Goal: Information Seeking & Learning: Learn about a topic

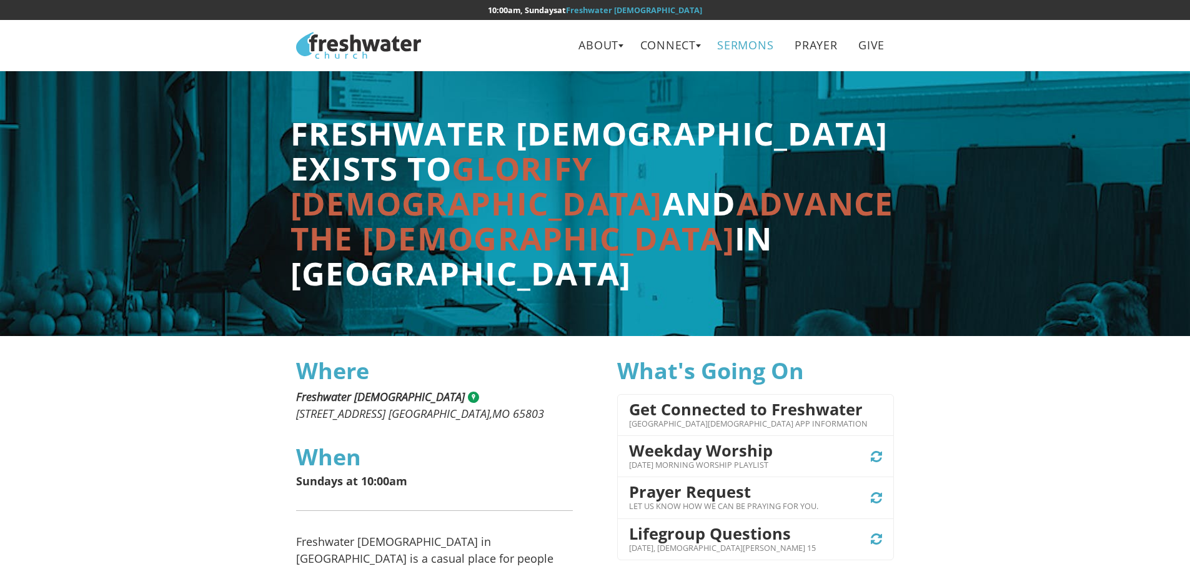
click at [750, 38] on link "Sermons" at bounding box center [745, 45] width 74 height 28
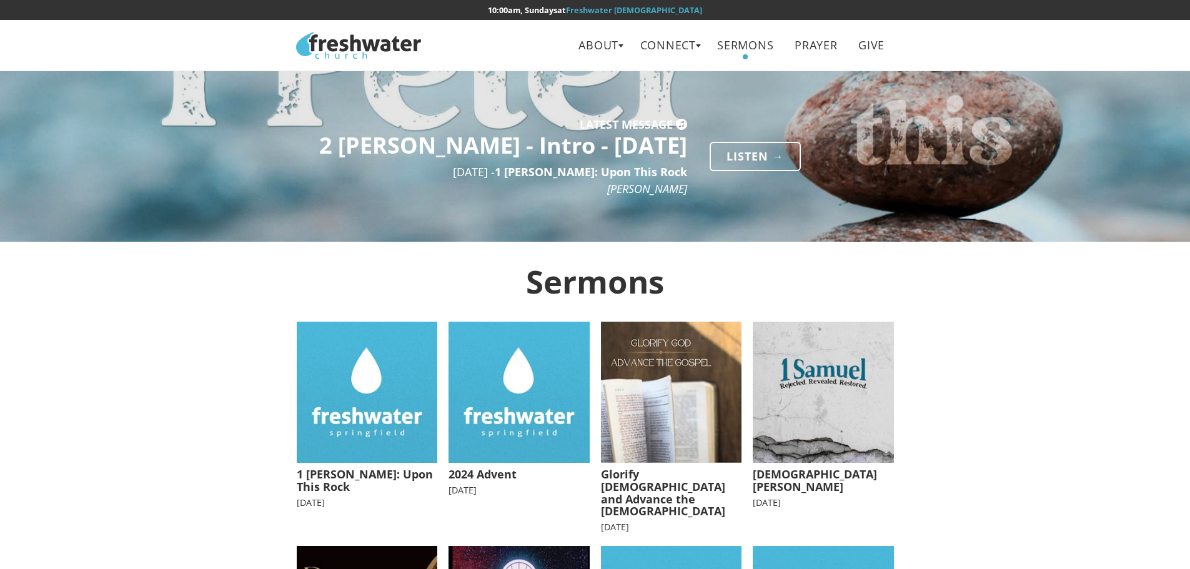
click at [340, 473] on h5 "1 Peter: Upon This Rock" at bounding box center [367, 481] width 141 height 25
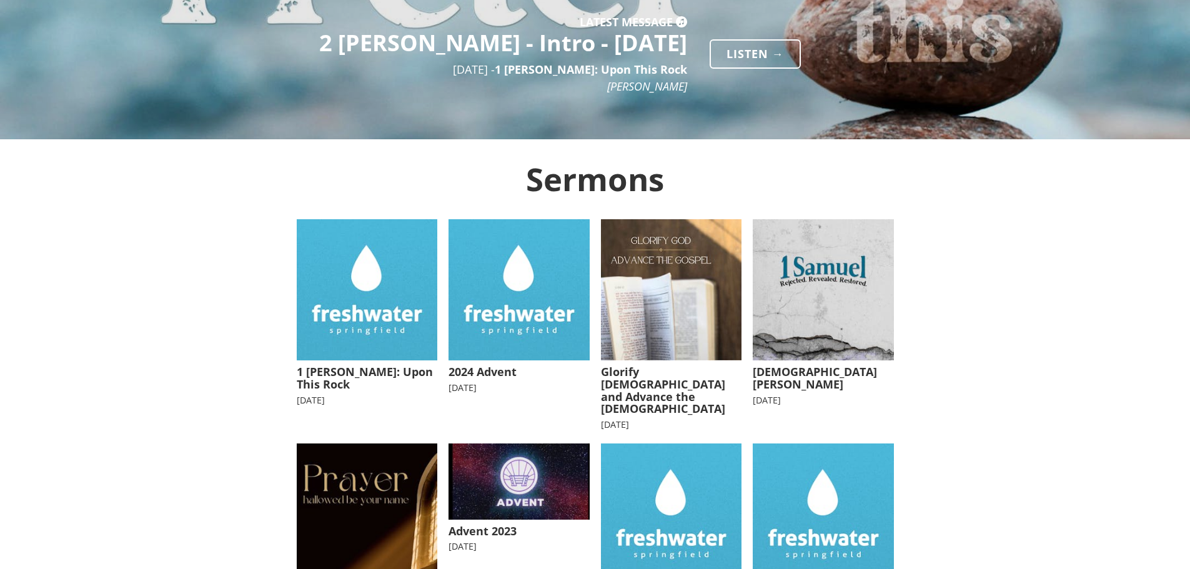
scroll to position [125, 0]
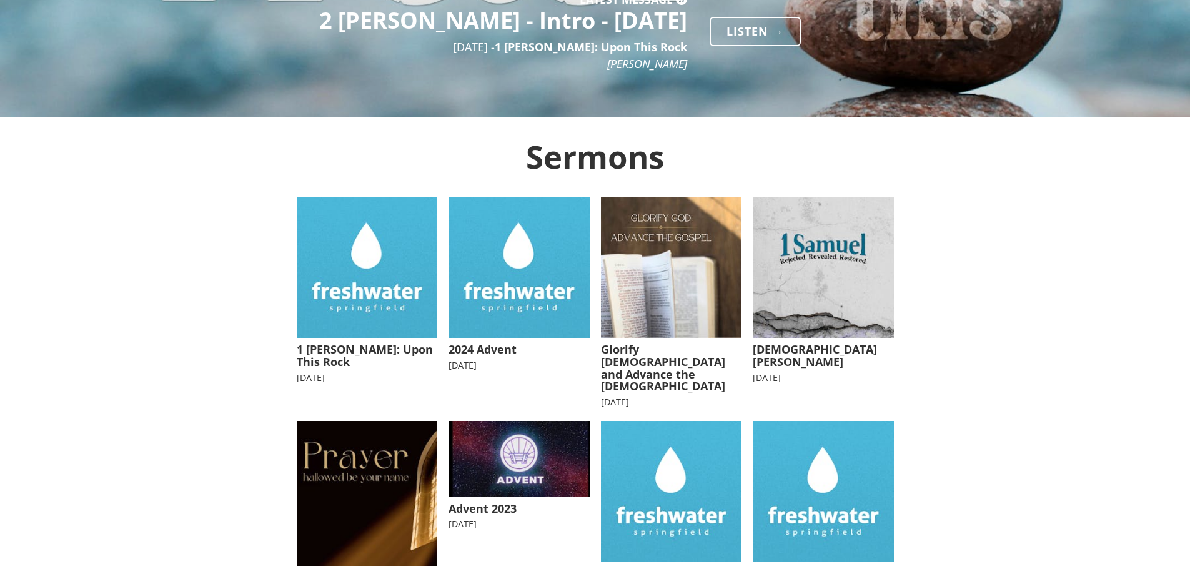
click at [469, 346] on h5 "2024 Advent" at bounding box center [519, 350] width 141 height 12
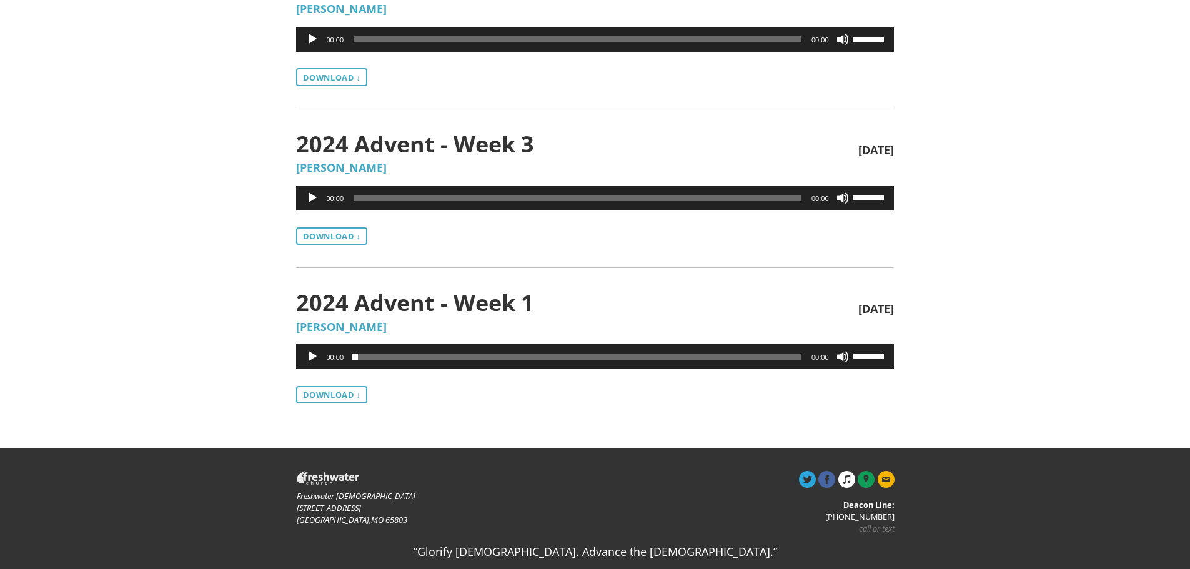
scroll to position [470, 0]
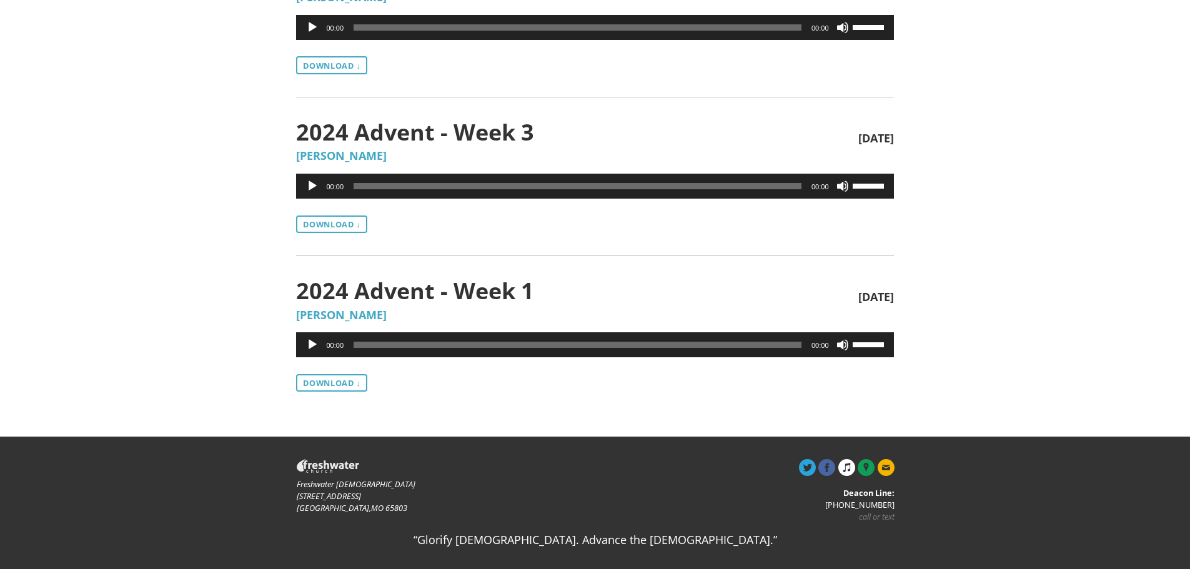
click at [310, 338] on div "Audio Player" at bounding box center [312, 344] width 20 height 25
click at [370, 346] on span "01:43" at bounding box center [578, 345] width 448 height 6
click at [360, 343] on span "00:39" at bounding box center [578, 345] width 448 height 6
click at [313, 189] on button "Play" at bounding box center [312, 186] width 12 height 12
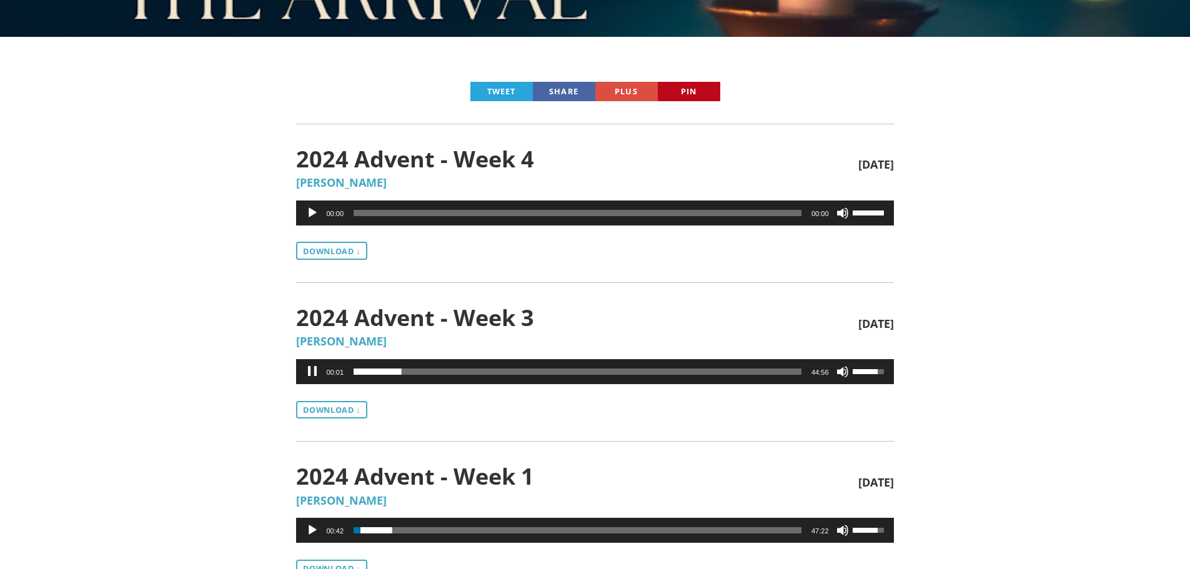
scroll to position [220, 0]
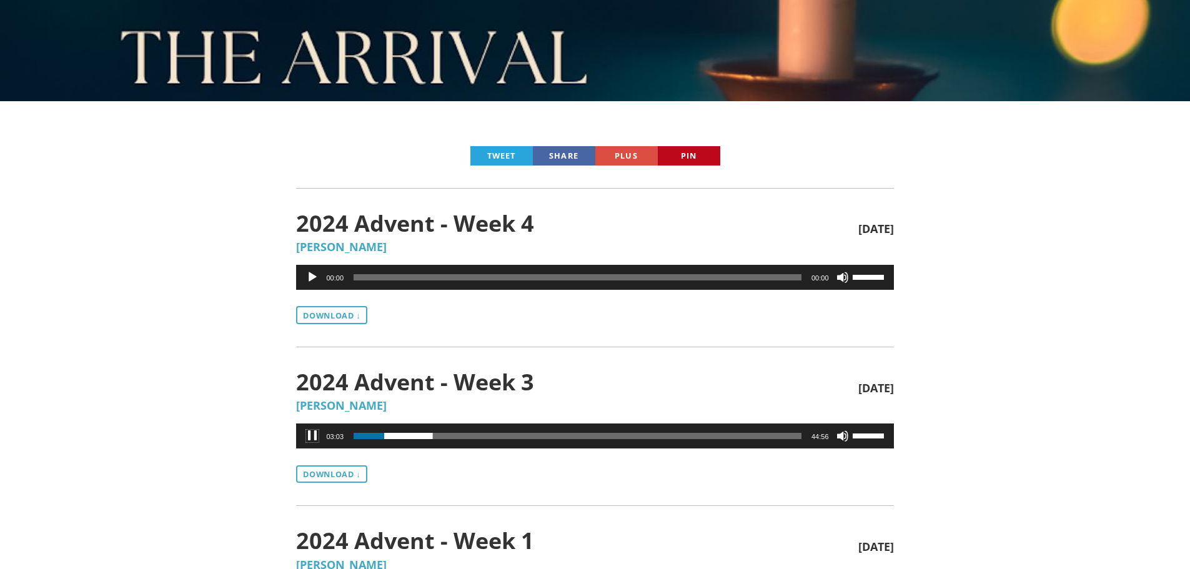
drag, startPoint x: 878, startPoint y: 438, endPoint x: 890, endPoint y: 437, distance: 11.3
click at [890, 437] on div "03:03 00:00 44:56 Use Up/Down Arrow keys to increase or decrease volume." at bounding box center [594, 436] width 597 height 25
click at [935, 389] on div "Tweet Share Plus Pin 2024 Advent - Week 4 Dec 29th, 2024 JT Patton Audio Player…" at bounding box center [595, 393] width 1190 height 585
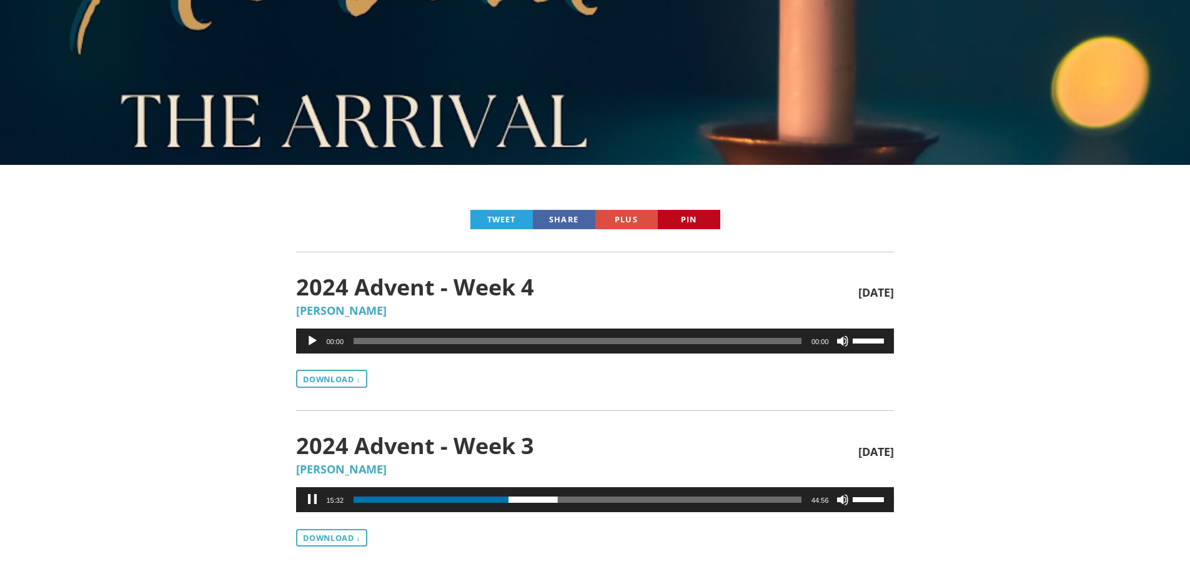
scroll to position [0, 0]
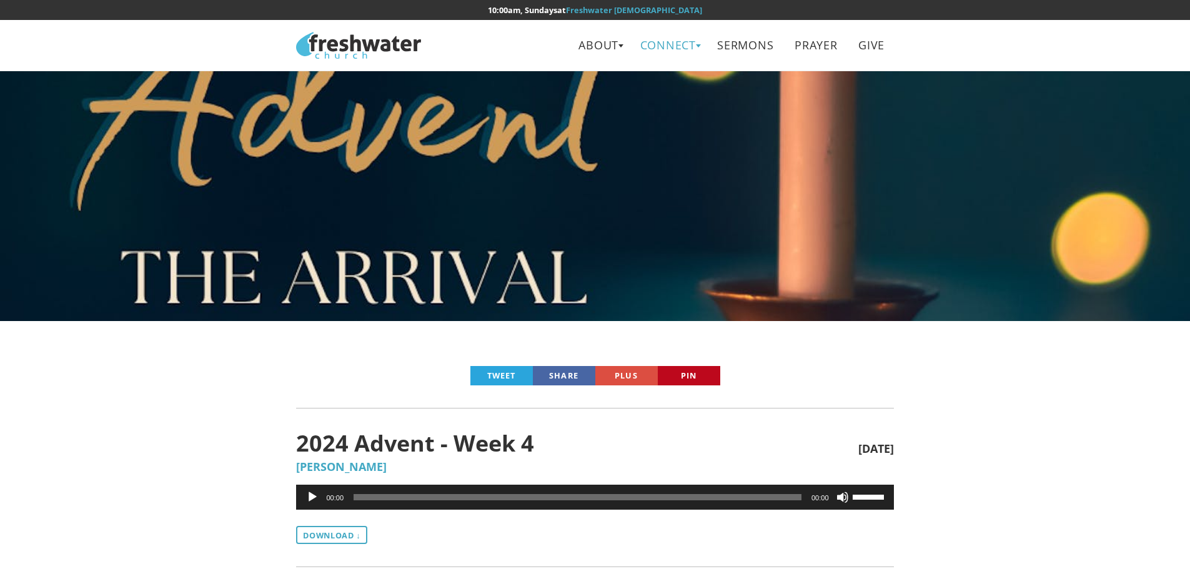
click at [655, 44] on link "Connect" at bounding box center [668, 45] width 74 height 28
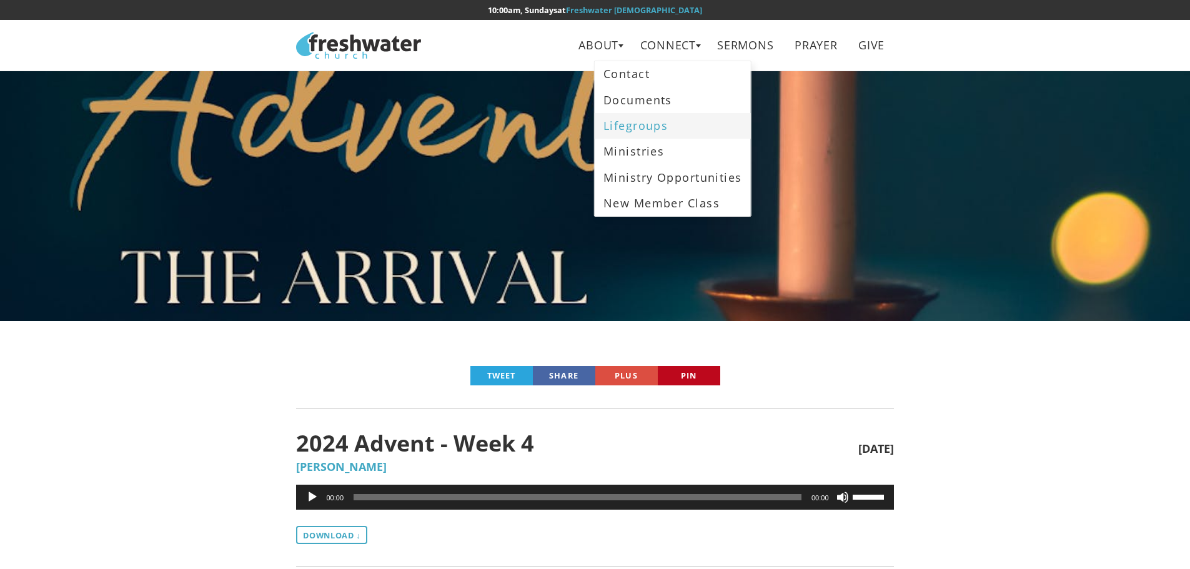
click at [639, 127] on link "Lifegroups" at bounding box center [673, 126] width 156 height 26
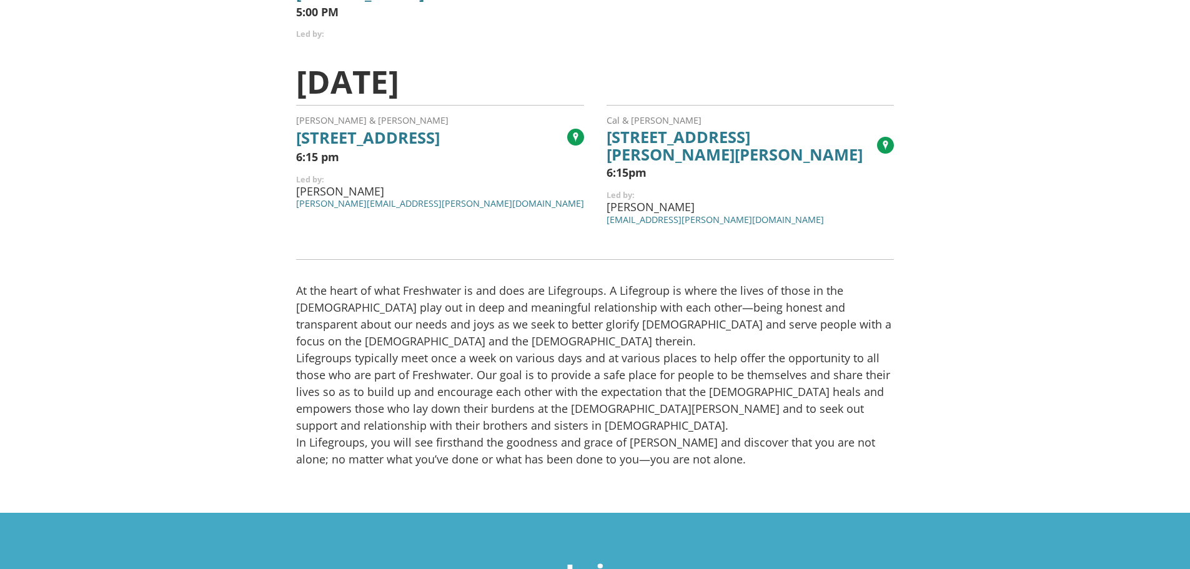
scroll to position [437, 0]
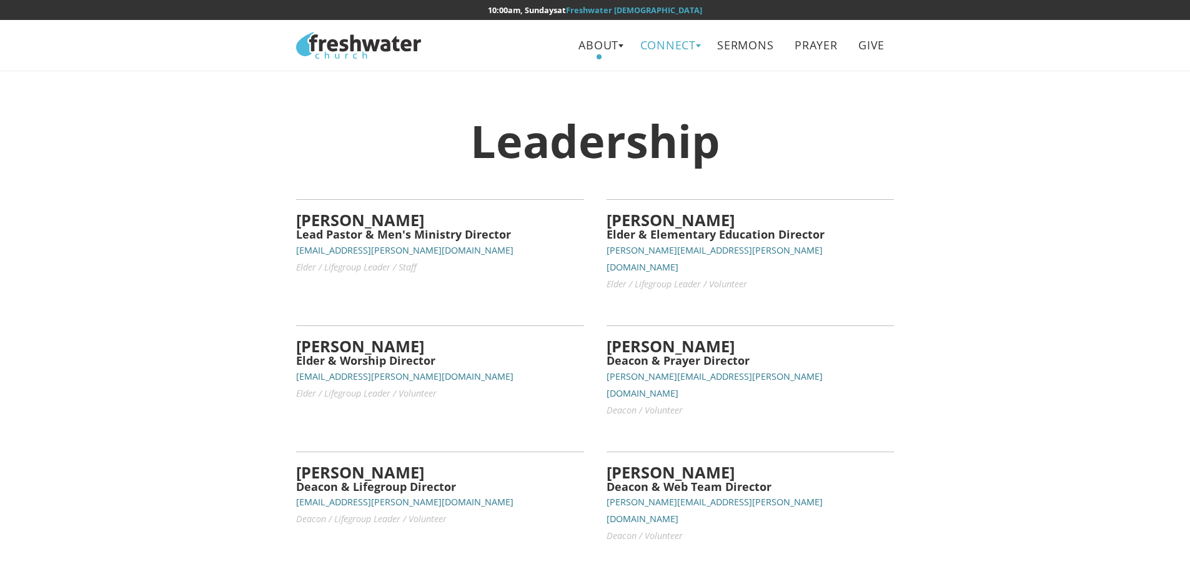
click at [668, 42] on link "Connect" at bounding box center [668, 45] width 74 height 28
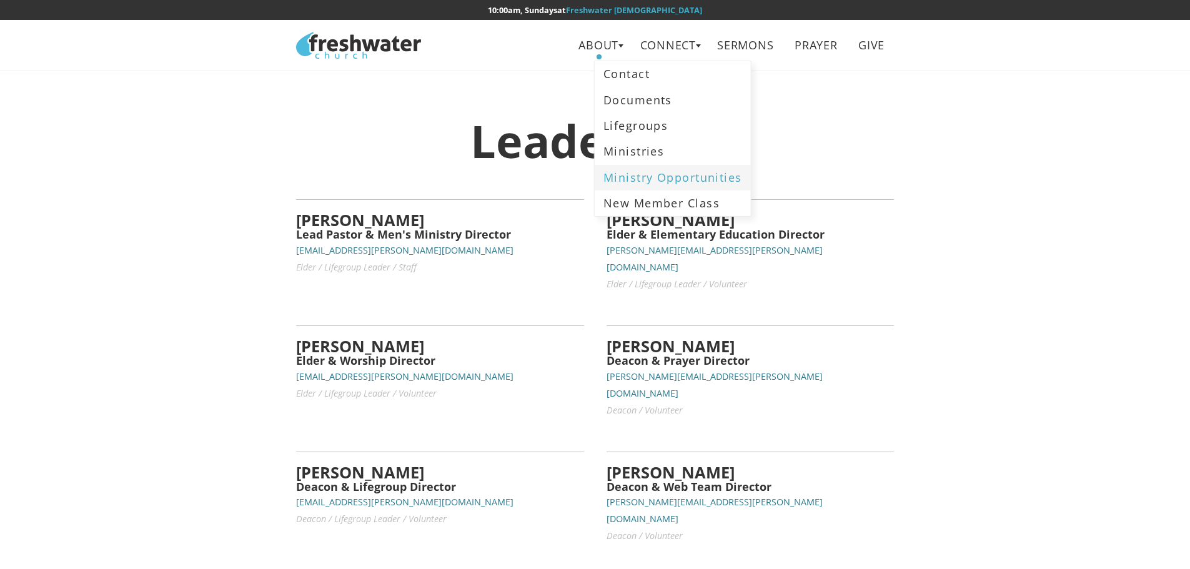
click at [668, 174] on link "Ministry Opportunities" at bounding box center [673, 178] width 156 height 26
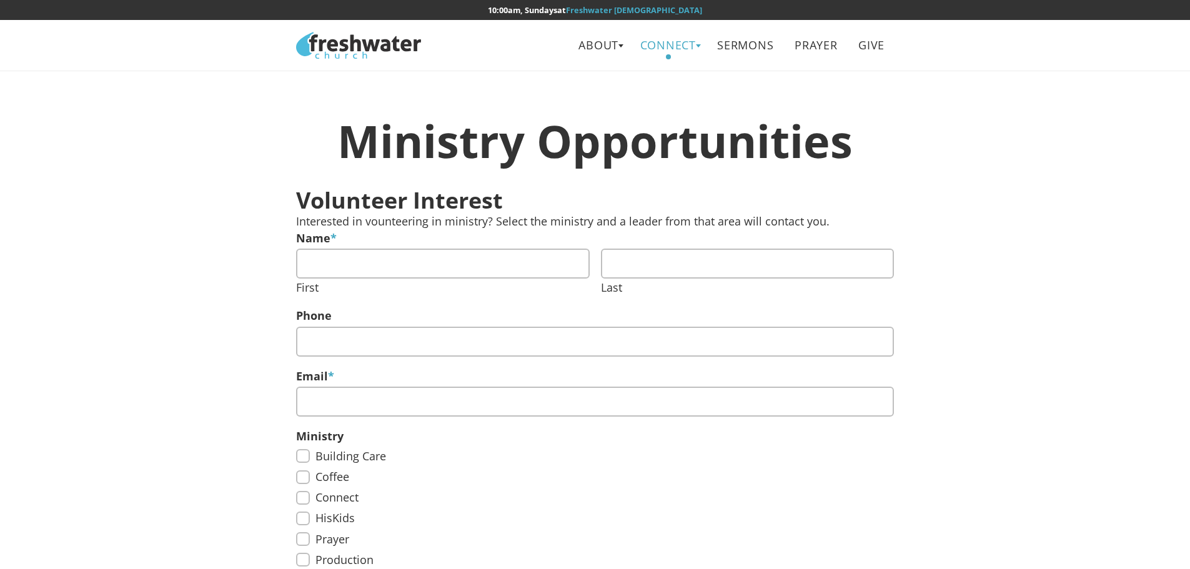
click at [679, 46] on link "Connect" at bounding box center [668, 45] width 74 height 28
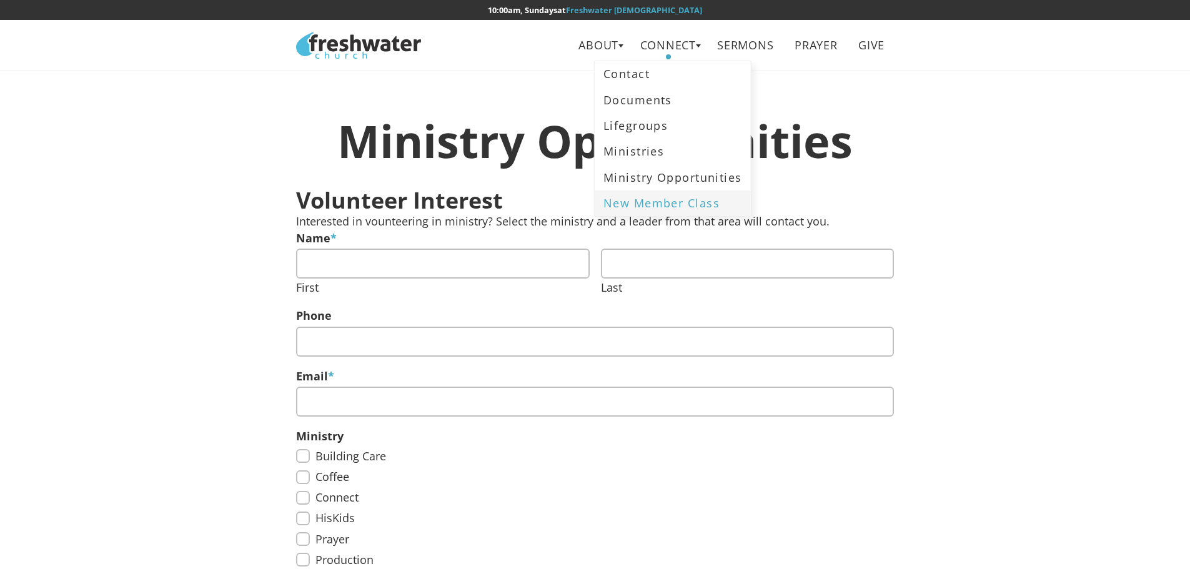
click at [653, 209] on link "New Member Class" at bounding box center [673, 204] width 156 height 26
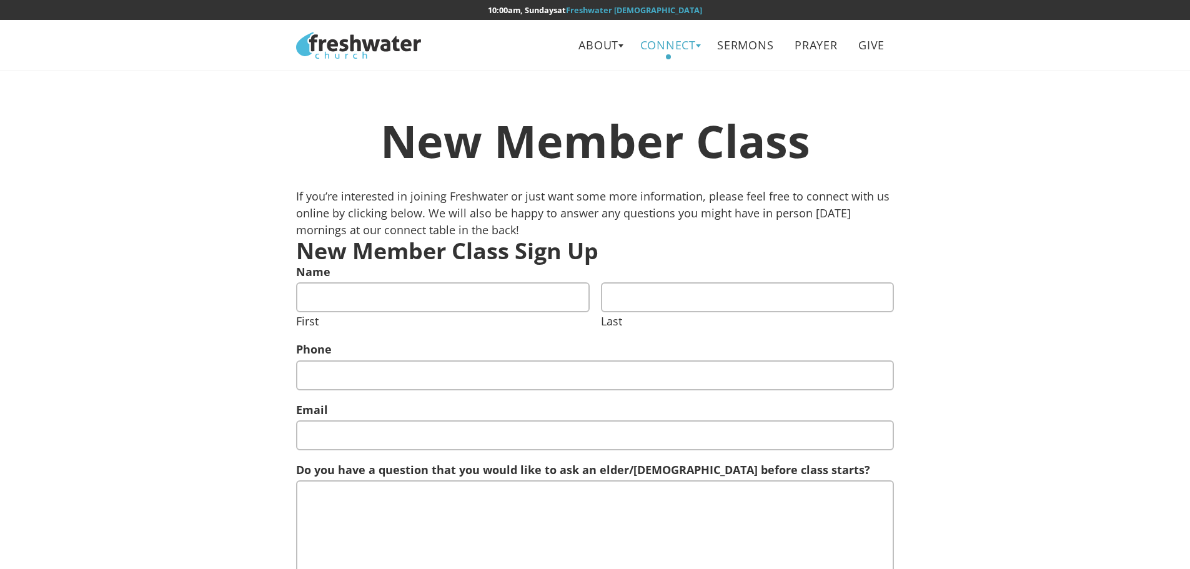
click at [677, 50] on link "Connect" at bounding box center [668, 45] width 74 height 28
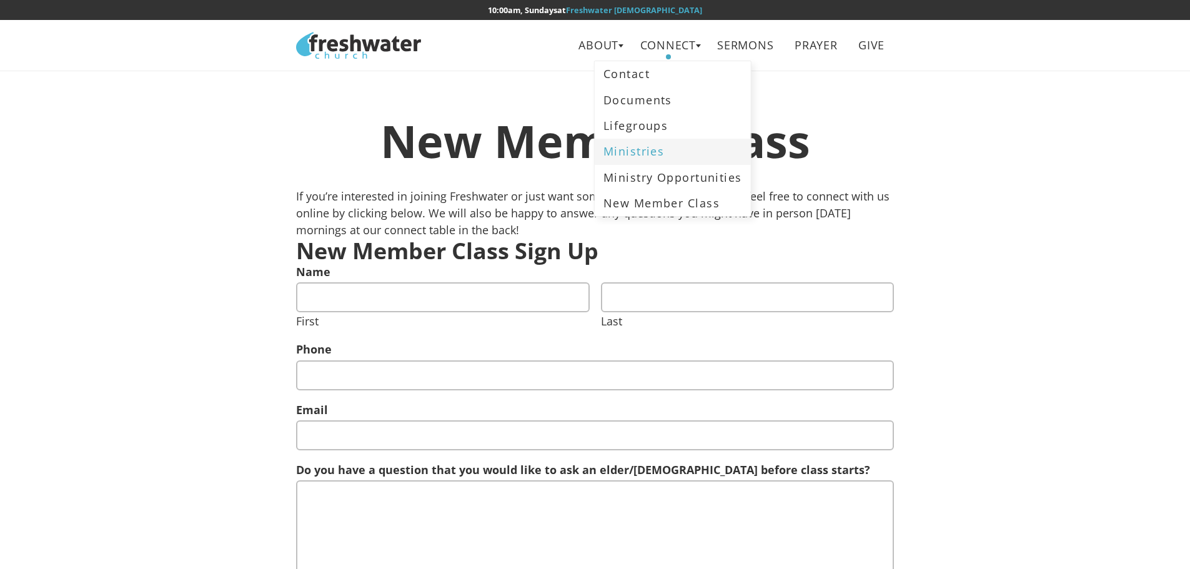
click at [648, 151] on link "Ministries" at bounding box center [673, 152] width 156 height 26
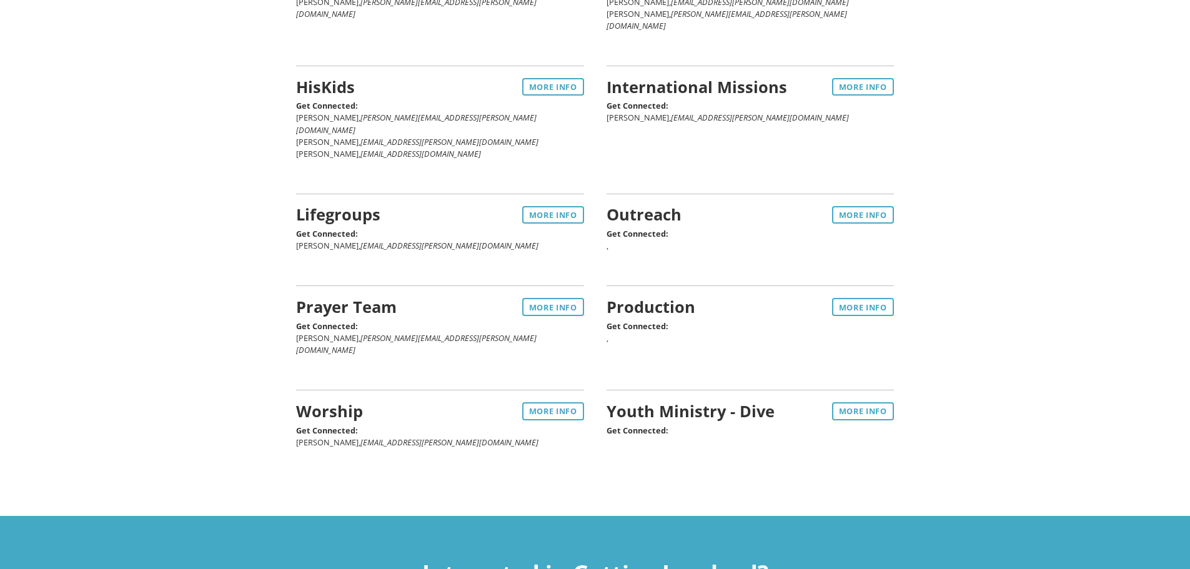
scroll to position [375, 0]
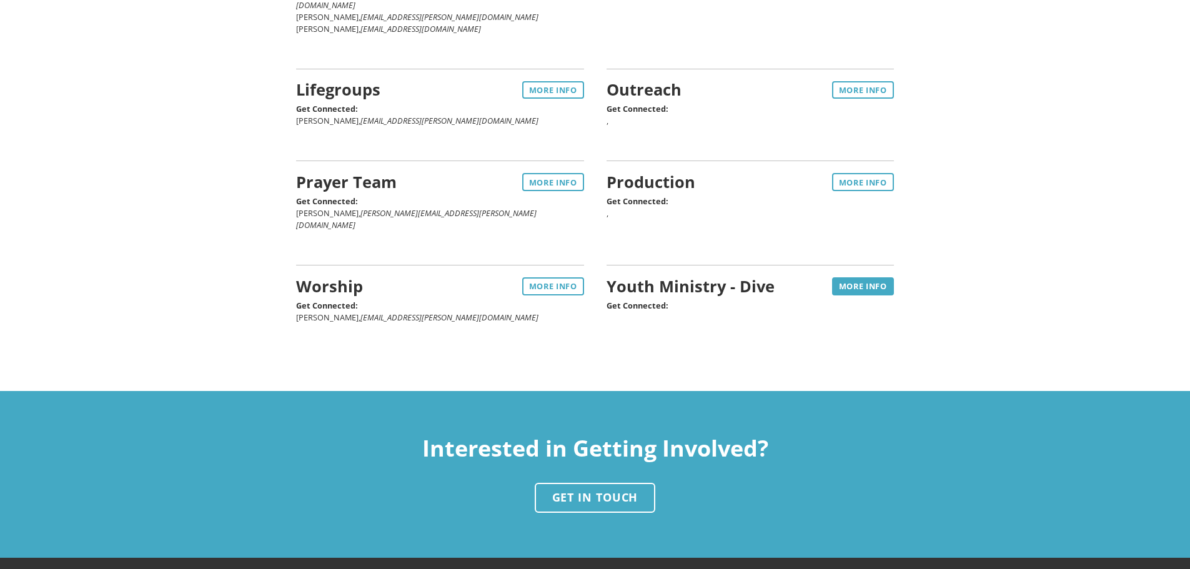
click at [862, 277] on link "More Info" at bounding box center [863, 285] width 62 height 17
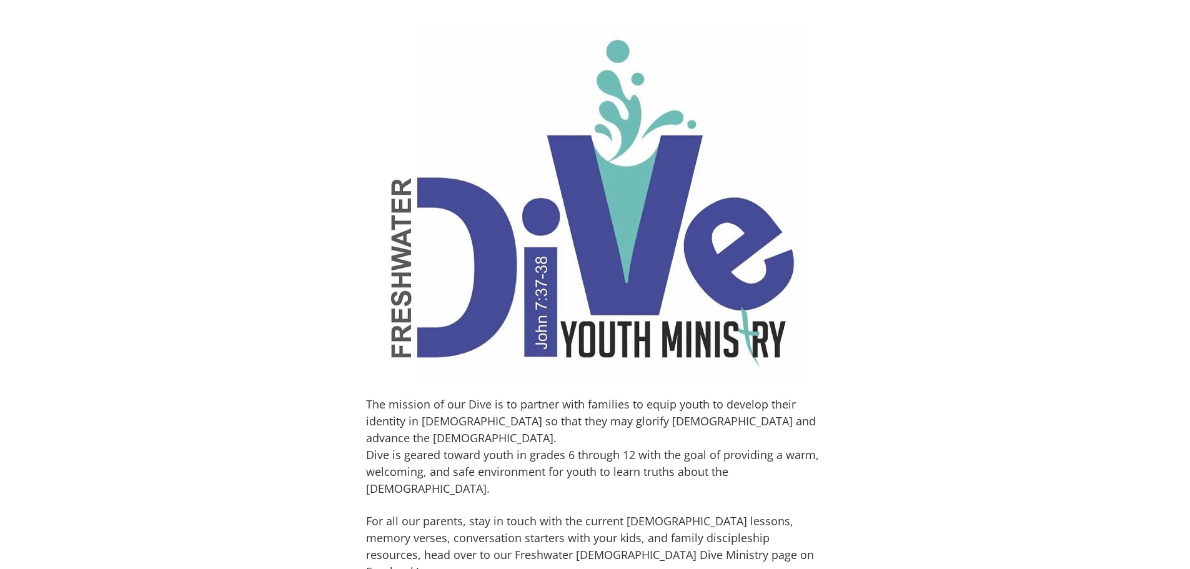
scroll to position [437, 0]
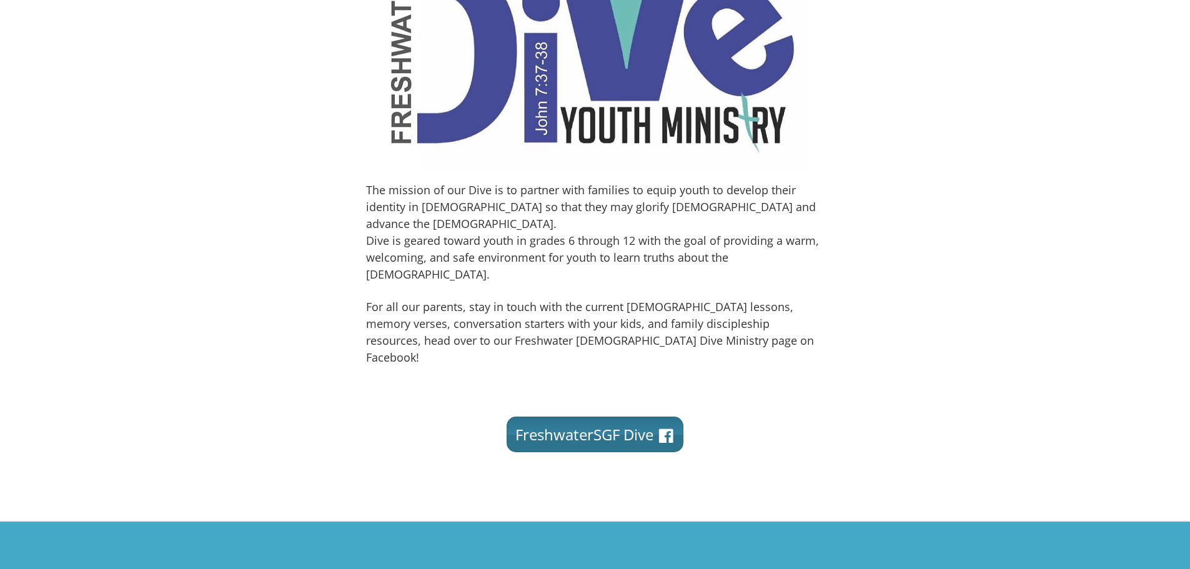
click at [538, 417] on link "FreshwaterSGF Dive" at bounding box center [595, 435] width 177 height 36
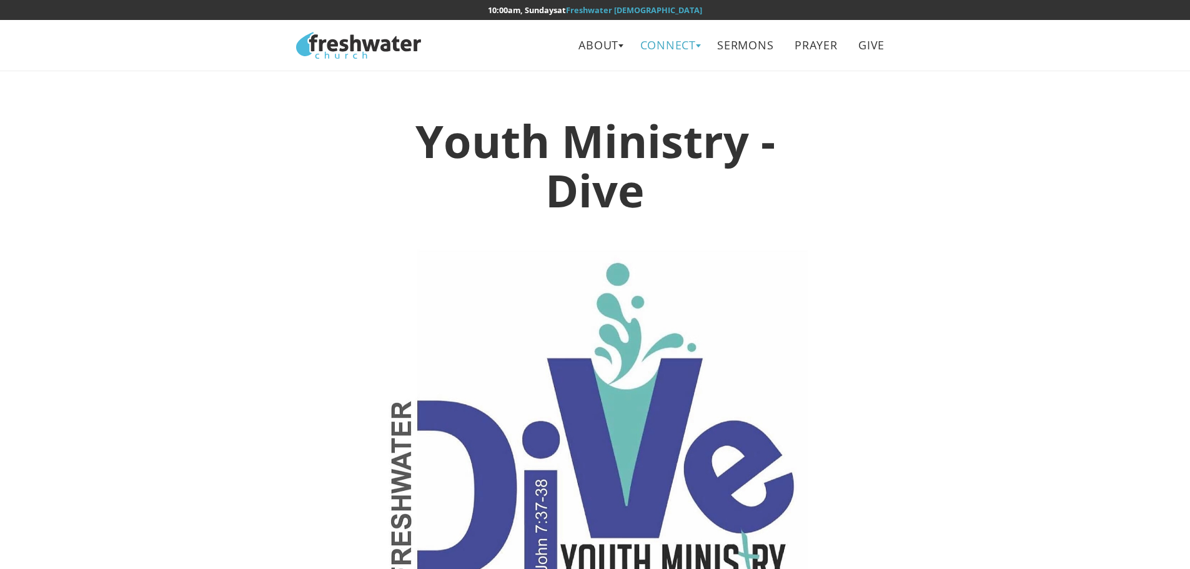
click at [655, 45] on link "Connect" at bounding box center [668, 45] width 74 height 28
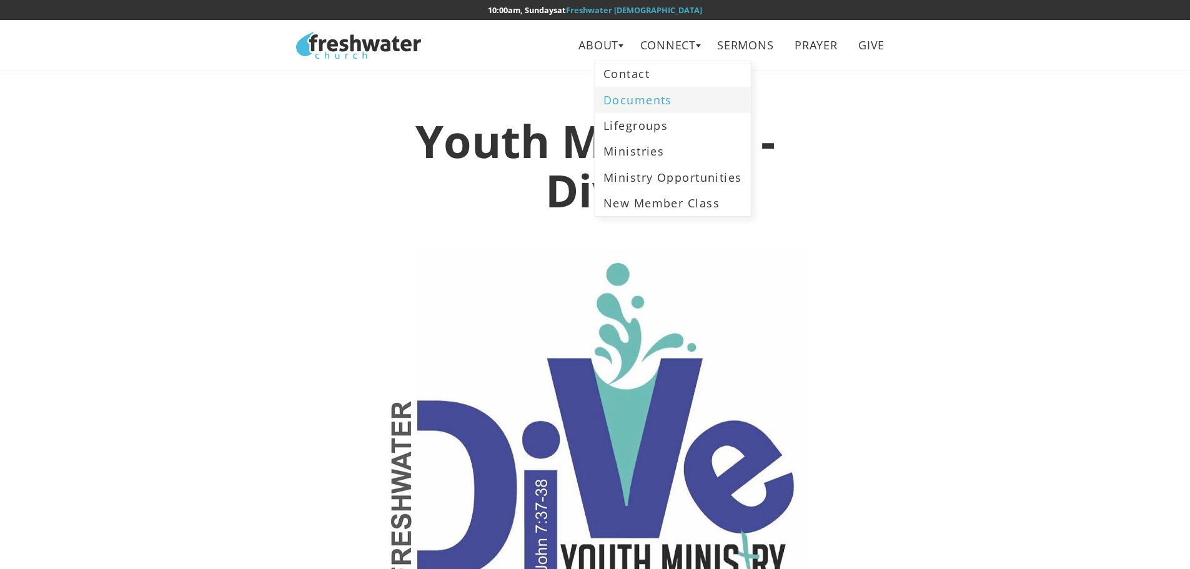
click at [638, 99] on link "Documents" at bounding box center [673, 100] width 156 height 26
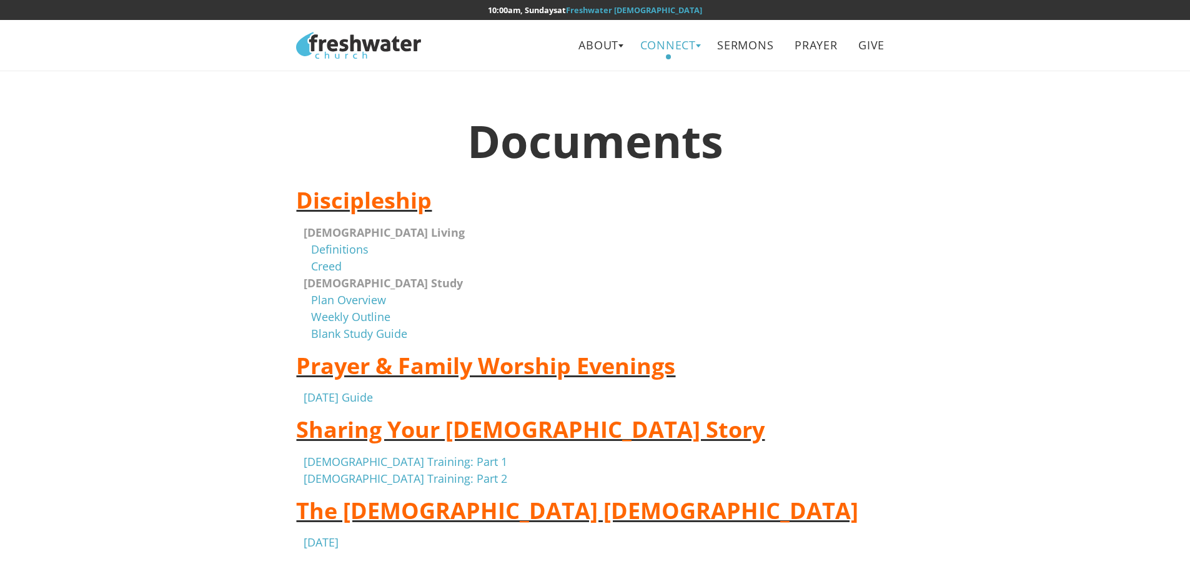
click at [695, 42] on link "Connect" at bounding box center [668, 45] width 74 height 28
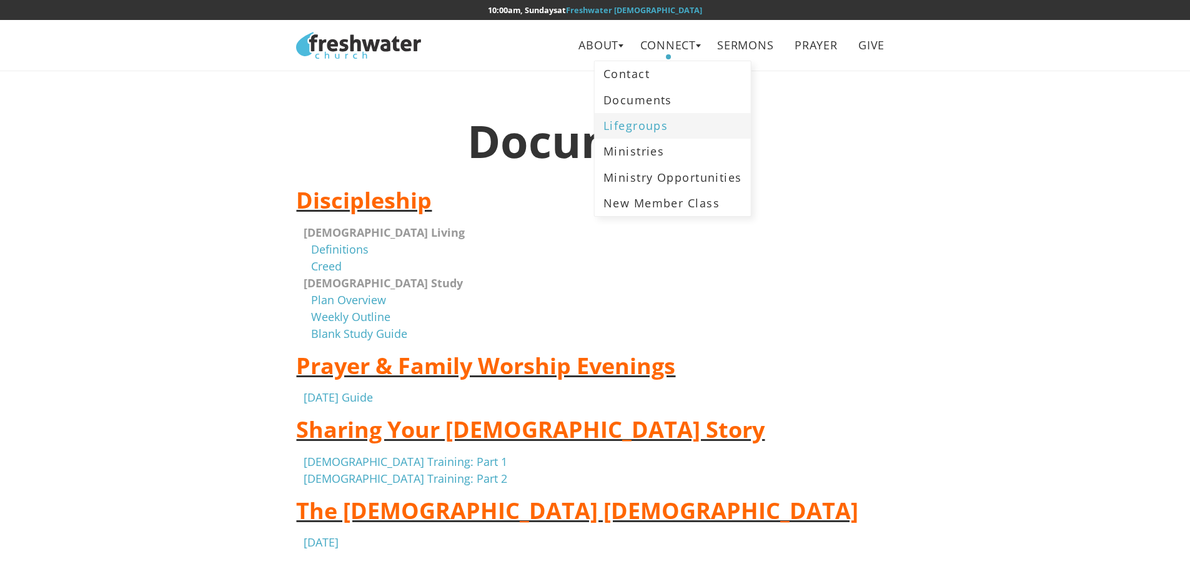
click at [645, 126] on link "Lifegroups" at bounding box center [673, 126] width 156 height 26
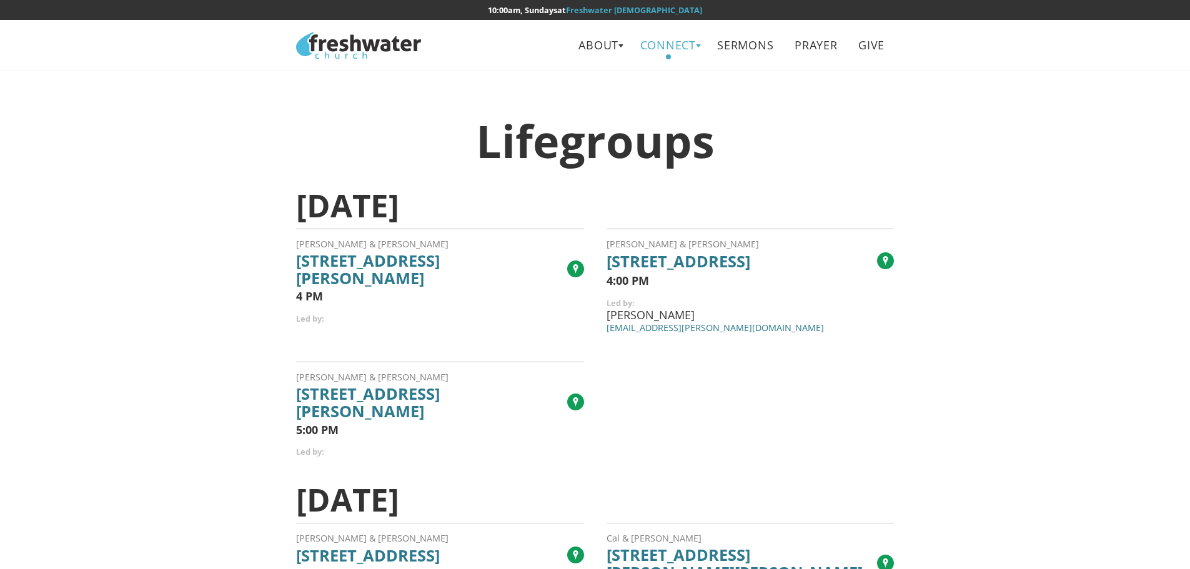
click at [665, 50] on link "Connect" at bounding box center [668, 45] width 74 height 28
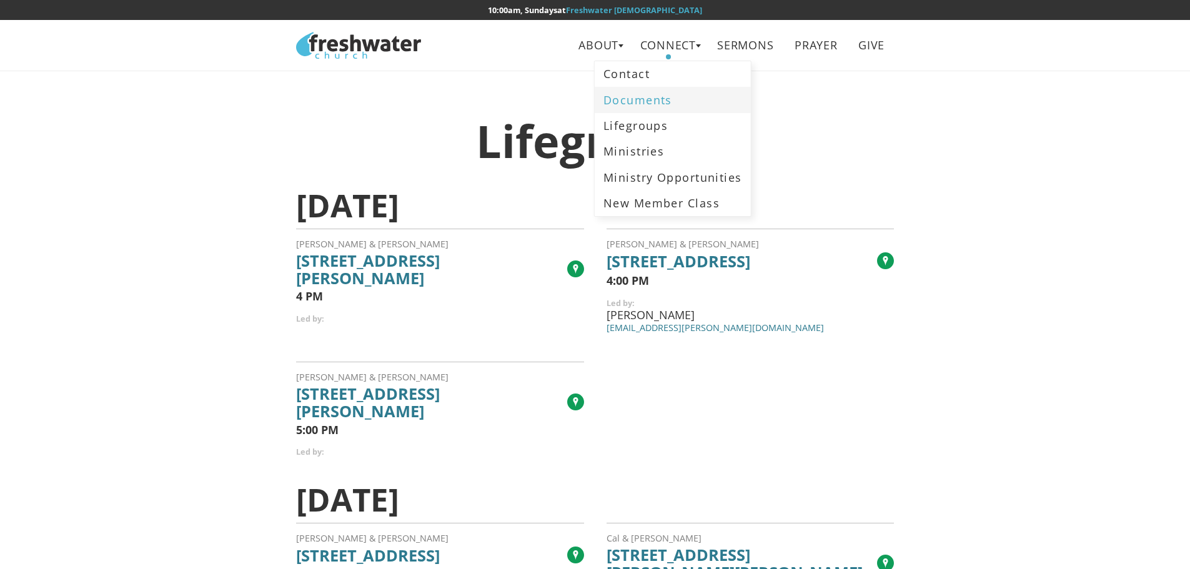
click at [632, 102] on link "Documents" at bounding box center [673, 100] width 156 height 26
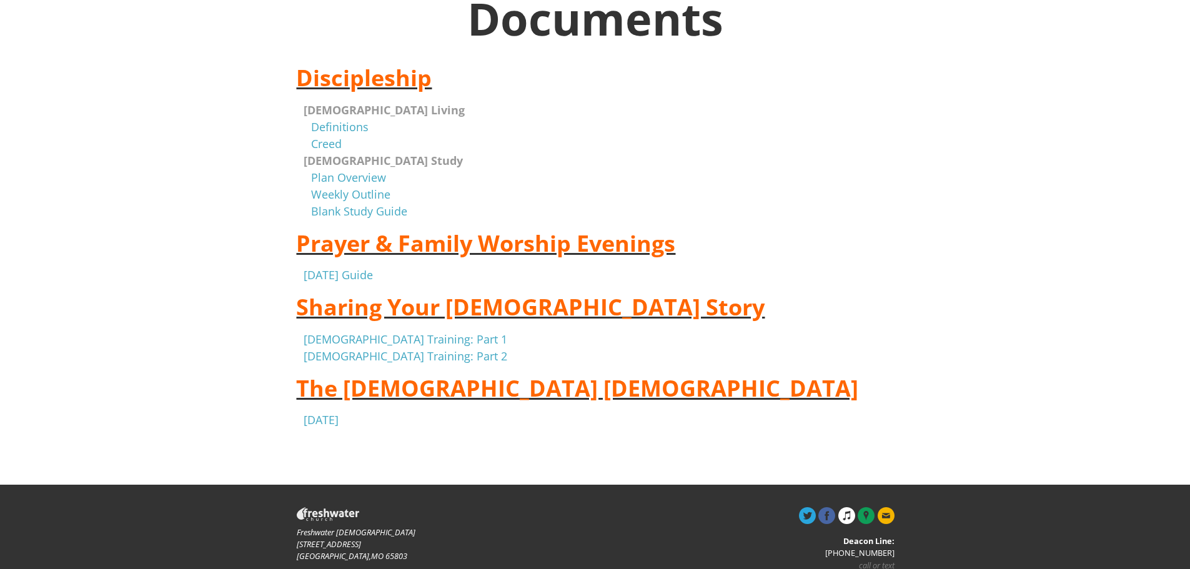
scroll to position [125, 0]
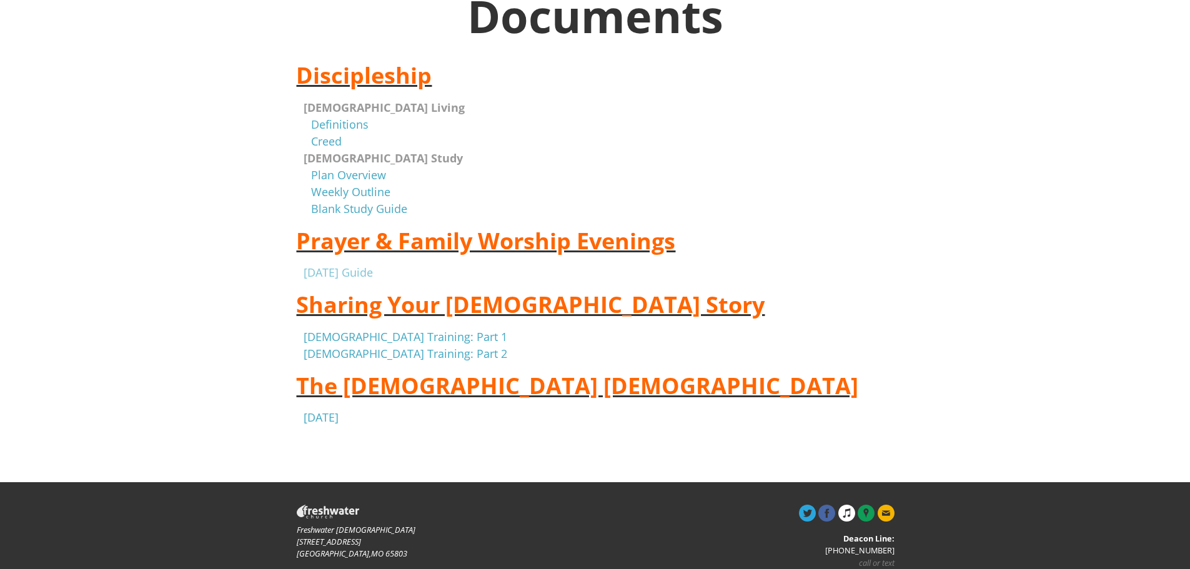
click at [364, 274] on link "[DATE] Guide" at bounding box center [338, 272] width 69 height 15
click at [330, 335] on link "[DEMOGRAPHIC_DATA] Training: Part 1" at bounding box center [406, 336] width 204 height 15
click at [339, 415] on link "[DATE]" at bounding box center [321, 417] width 35 height 15
